Goal: Information Seeking & Learning: Find contact information

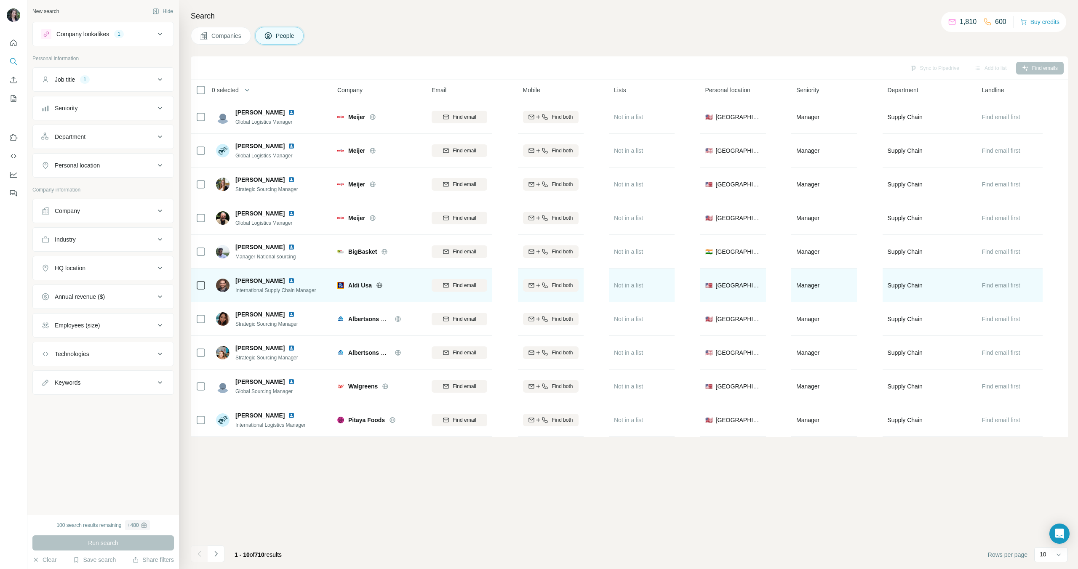
click at [259, 281] on span "Aaron Gandras" at bounding box center [259, 281] width 49 height 8
click at [256, 288] on span "International Supply Chain Manager" at bounding box center [275, 291] width 80 height 6
click at [257, 282] on span "Aaron Gandras" at bounding box center [259, 281] width 49 height 8
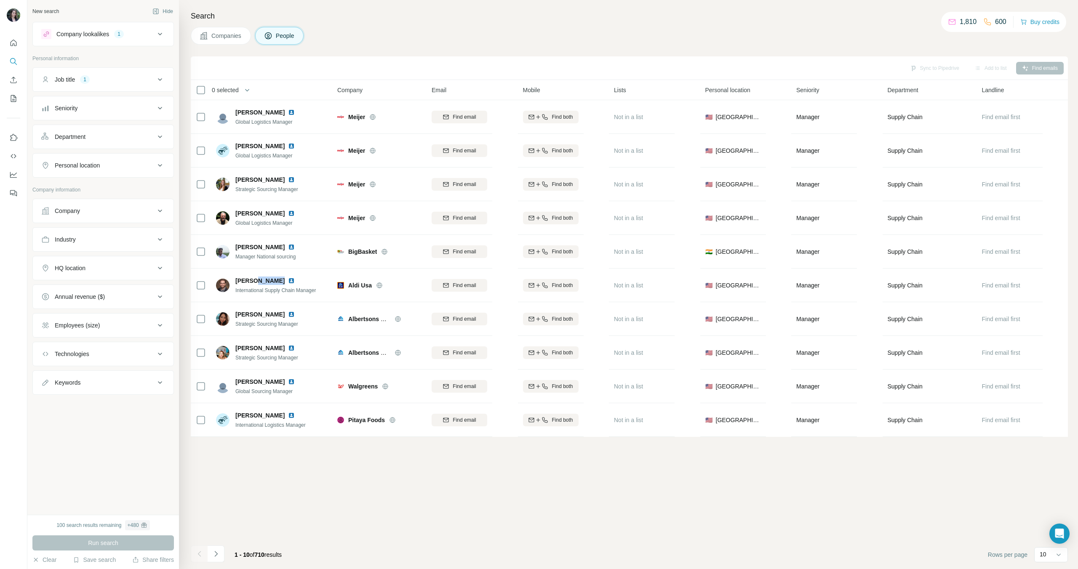
click at [256, 500] on div "Sync to Pipedrive Add to list Find emails 0 selected People Company Email Mobil…" at bounding box center [629, 312] width 877 height 513
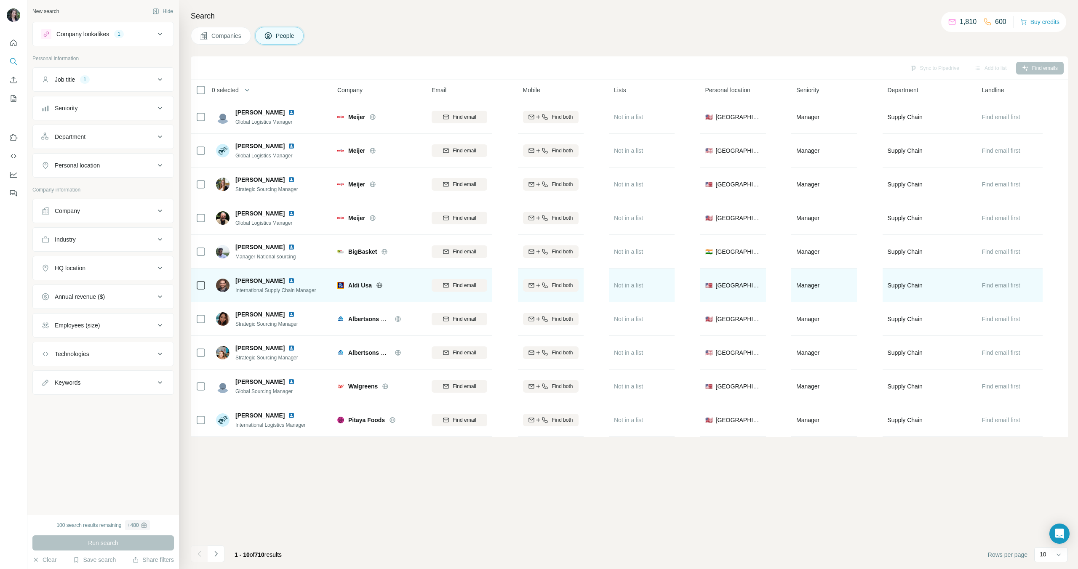
click at [253, 277] on span "Aaron Gandras" at bounding box center [259, 281] width 49 height 8
click at [260, 281] on span "Aaron Gandras" at bounding box center [259, 281] width 49 height 8
click at [261, 281] on span "Aaron Gandras" at bounding box center [259, 281] width 49 height 8
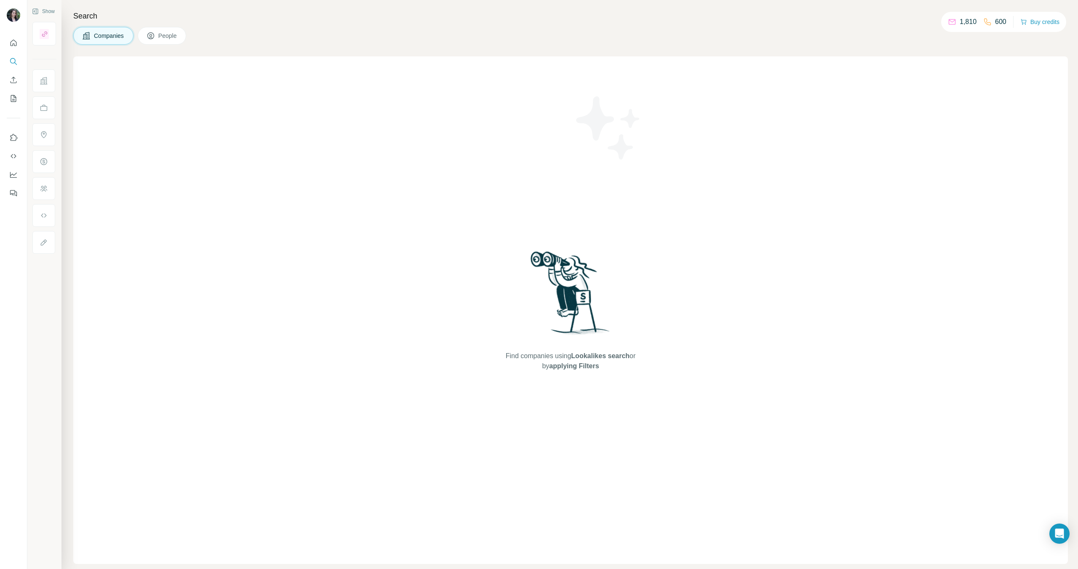
click at [103, 39] on span "Companies" at bounding box center [109, 36] width 31 height 8
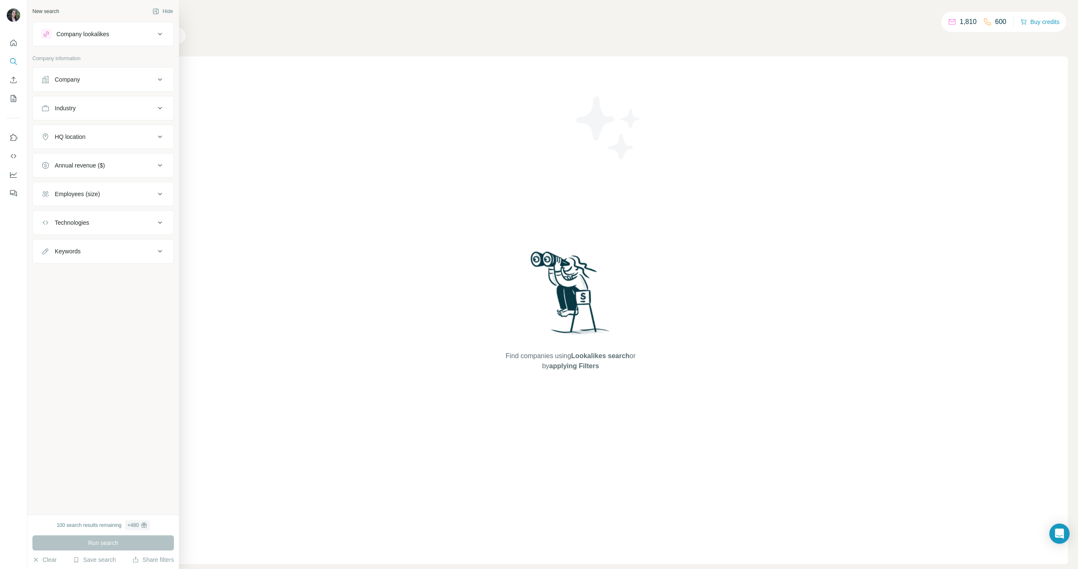
click at [104, 78] on div "Company" at bounding box center [98, 79] width 114 height 8
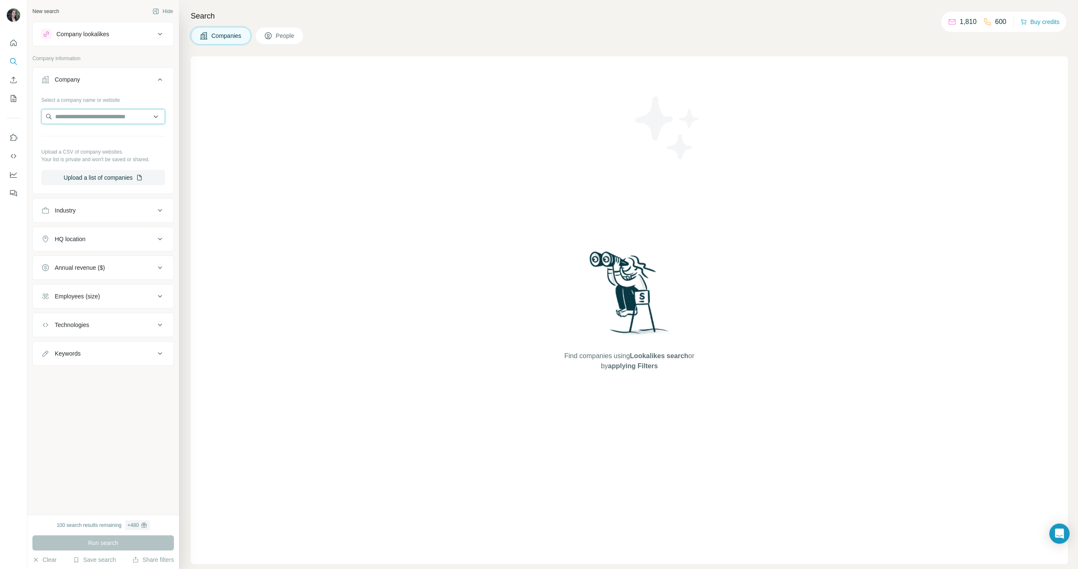
click at [94, 119] on input "text" at bounding box center [103, 116] width 124 height 15
type input "*****"
click at [69, 142] on p "[DOMAIN_NAME]" at bounding box center [85, 144] width 40 height 8
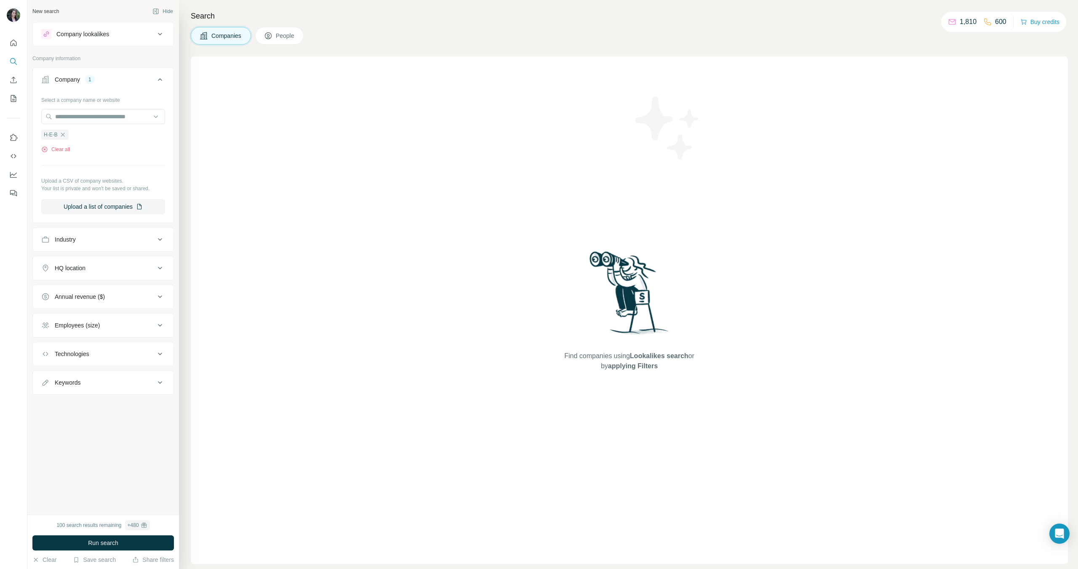
click at [272, 32] on icon at bounding box center [268, 36] width 8 height 8
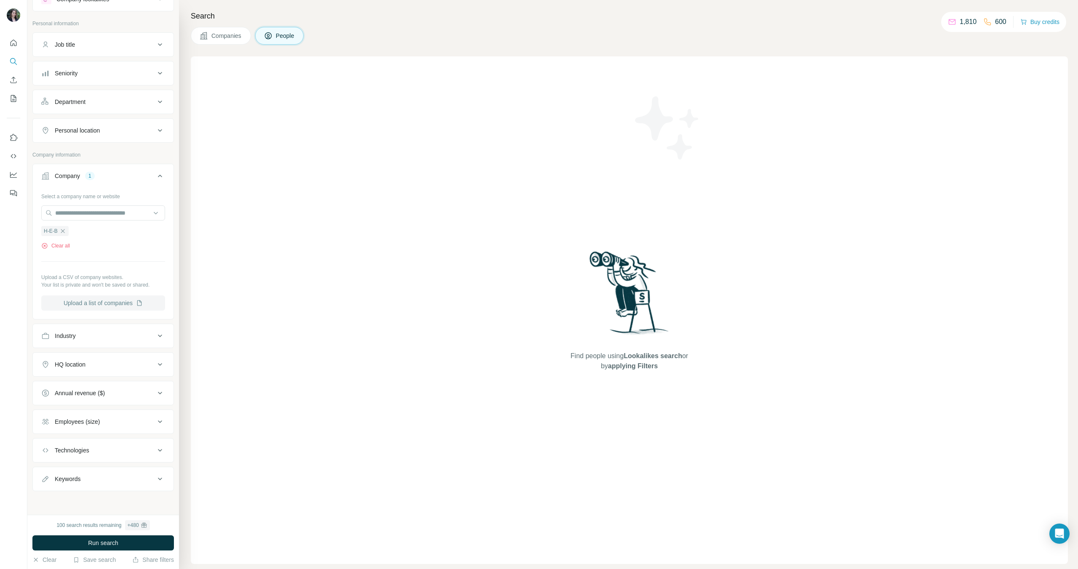
scroll to position [29, 0]
click at [100, 429] on div "Employees (size)" at bounding box center [77, 428] width 45 height 8
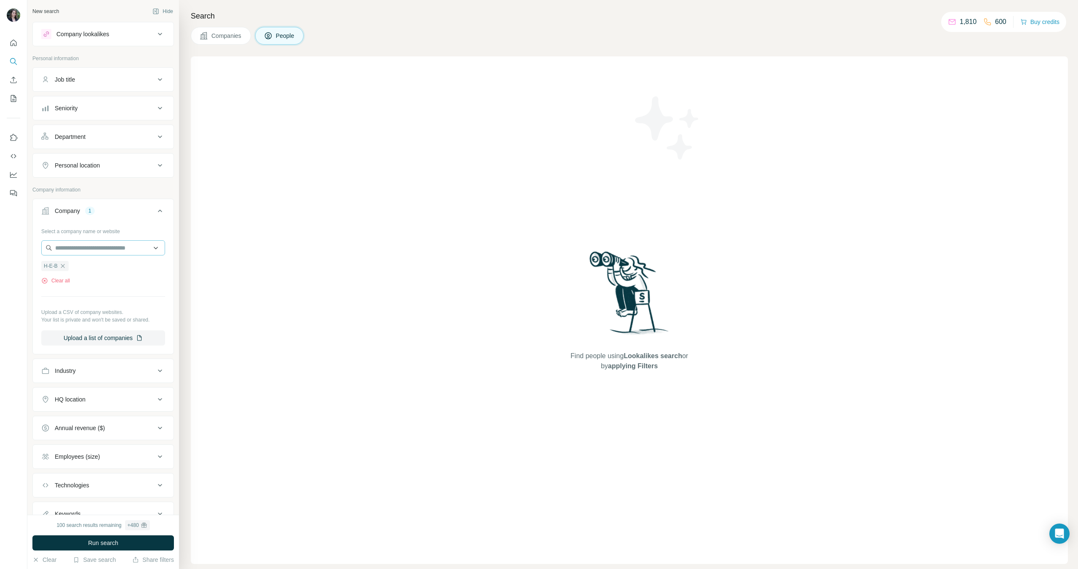
scroll to position [1, 0]
click at [56, 547] on button "Run search" at bounding box center [102, 543] width 141 height 15
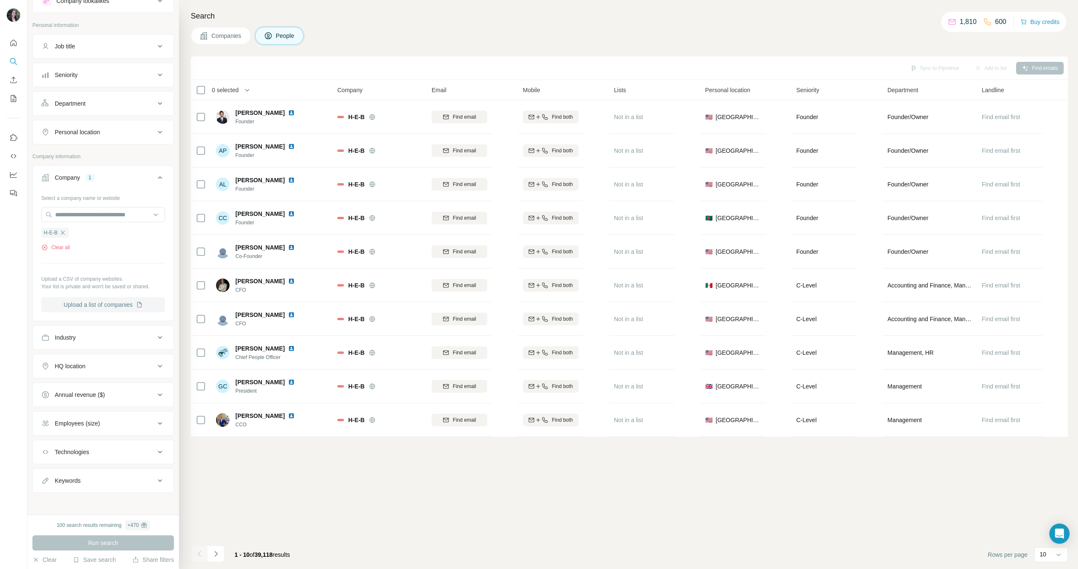
scroll to position [35, 0]
click at [102, 109] on button "Department" at bounding box center [103, 102] width 141 height 20
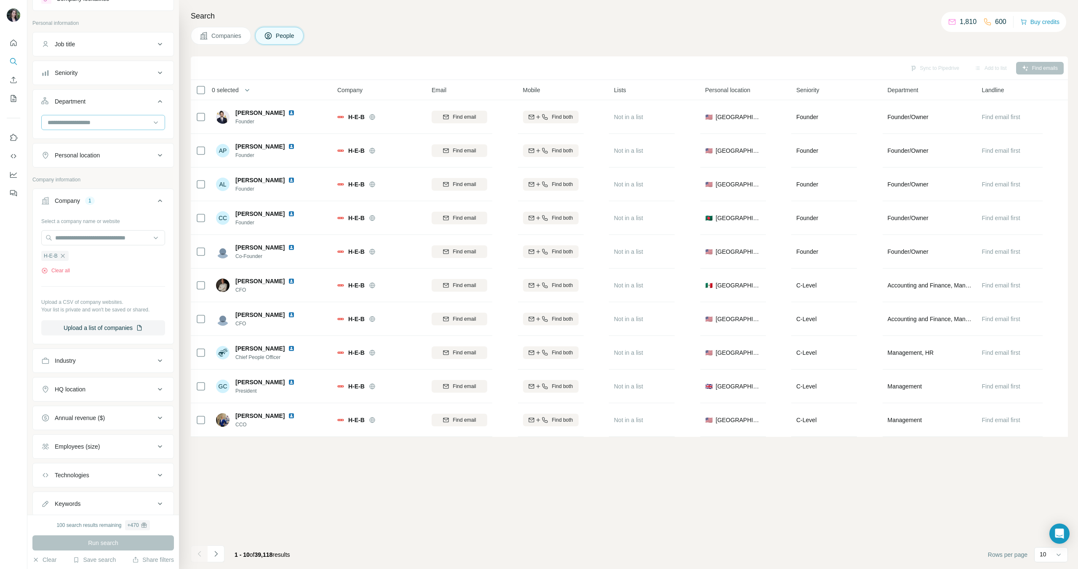
click at [95, 123] on input at bounding box center [99, 122] width 104 height 9
click at [75, 166] on p "Operations" at bounding box center [62, 168] width 29 height 8
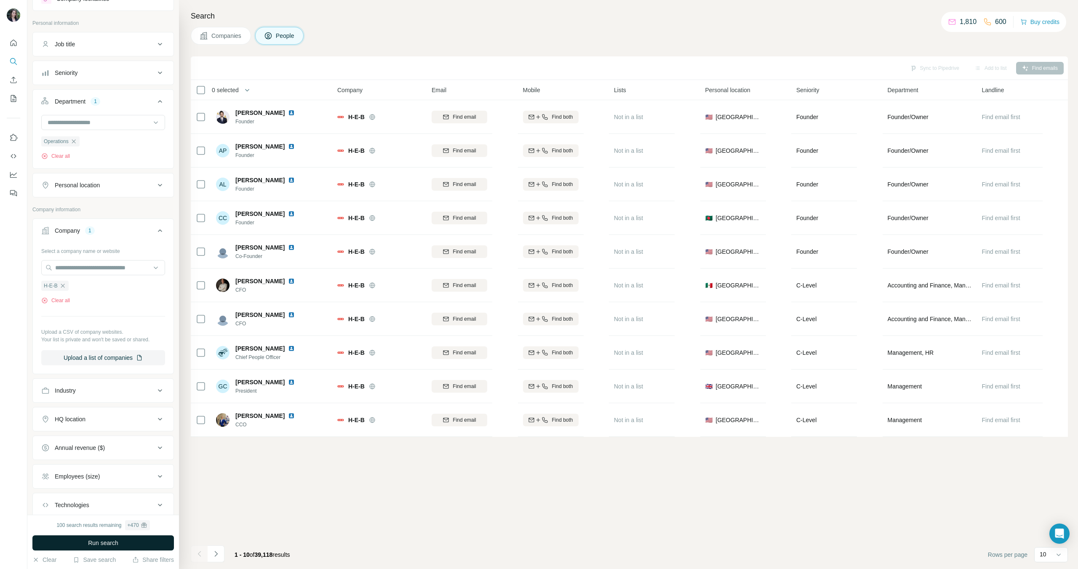
click at [77, 541] on button "Run search" at bounding box center [102, 543] width 141 height 15
